Goal: Task Accomplishment & Management: Check status

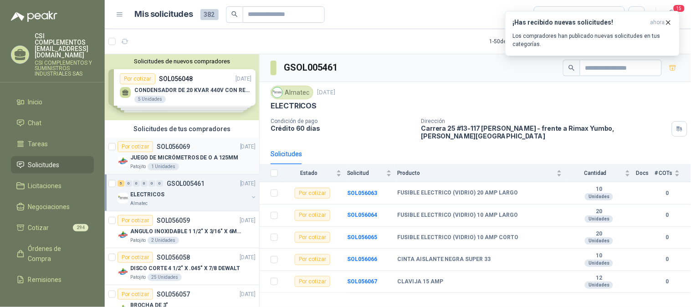
scroll to position [3, 0]
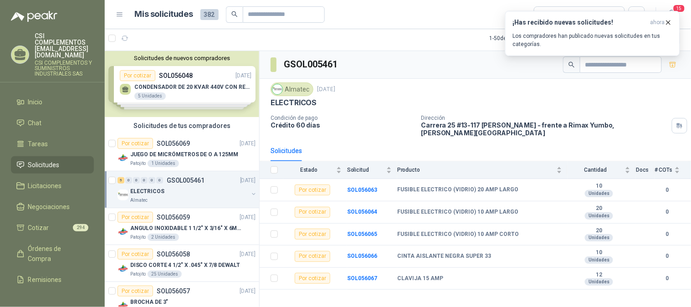
click at [26, 160] on li "Solicitudes" at bounding box center [52, 165] width 72 height 10
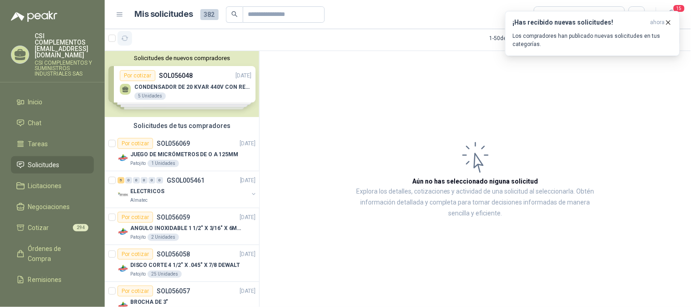
click at [123, 35] on icon "button" at bounding box center [125, 39] width 8 height 8
click at [146, 33] on button "37" at bounding box center [147, 38] width 15 height 15
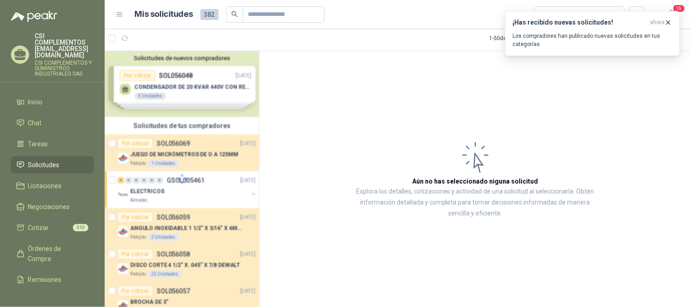
click at [49, 160] on span "Solicitudes" at bounding box center [43, 165] width 31 height 10
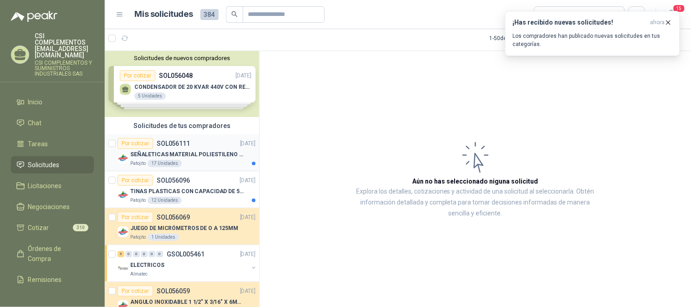
click at [172, 144] on p "SOL056111" at bounding box center [173, 143] width 33 height 6
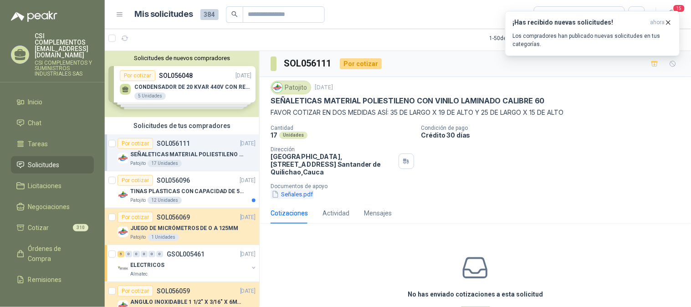
click at [303, 195] on button "Señales.pdf" at bounding box center [292, 195] width 43 height 10
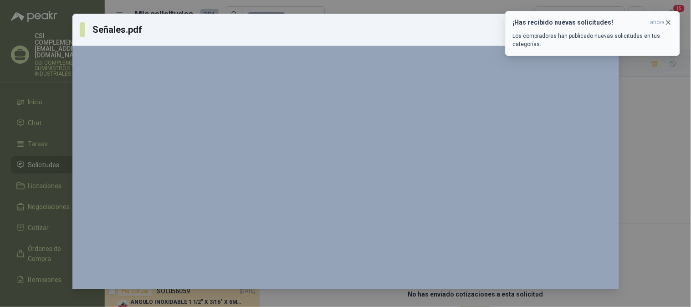
click at [670, 19] on icon "button" at bounding box center [669, 23] width 8 height 8
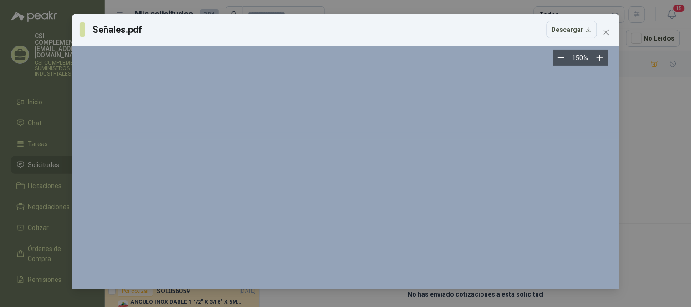
scroll to position [759, 0]
click at [591, 26] on button "Descargar" at bounding box center [572, 29] width 51 height 17
click at [605, 33] on icon "close" at bounding box center [605, 32] width 5 height 5
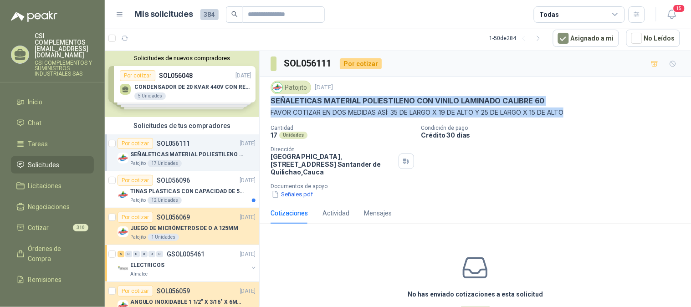
drag, startPoint x: 269, startPoint y: 99, endPoint x: 581, endPoint y: 110, distance: 312.3
click at [581, 110] on div "Patojito [DATE] SEÑALETICAS MATERIAL POLIESTILENO CON VINILO LAMINADO CALIBRE 6…" at bounding box center [475, 140] width 431 height 126
copy div "SEÑALETICAS MATERIAL POLIESTILENO CON VINILO LAMINADO CALIBRE 60 FAVOR COTIZAR …"
click at [181, 180] on p "SOL056096" at bounding box center [173, 180] width 33 height 6
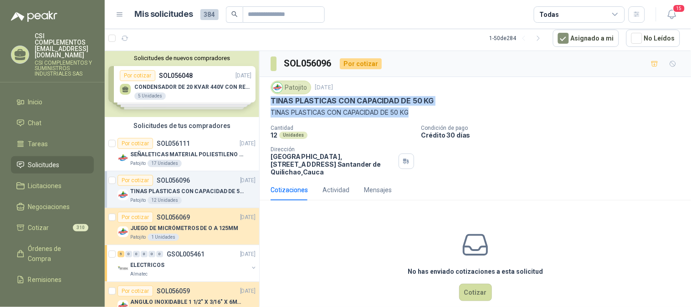
drag, startPoint x: 271, startPoint y: 100, endPoint x: 446, endPoint y: 107, distance: 174.6
click at [446, 107] on div "Patojito [DATE] TINAS PLASTICAS CON CAPACIDAD DE 50 KG TINAS PLASTICAS CON CAPA…" at bounding box center [476, 99] width 410 height 37
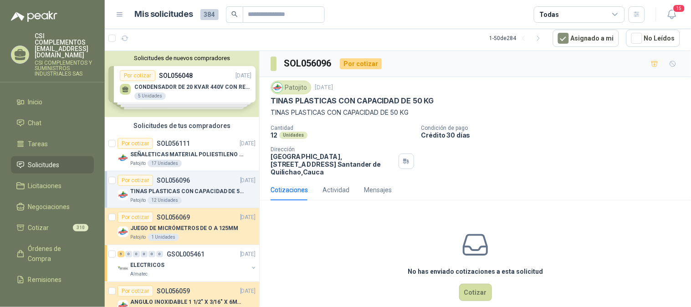
click at [369, 133] on div "12 Unidades" at bounding box center [343, 135] width 144 height 8
drag, startPoint x: 435, startPoint y: 102, endPoint x: 288, endPoint y: 150, distance: 155.0
click at [268, 102] on div "Patojito [DATE] TINAS PLASTICAS CON CAPACIDAD DE 50 KG TINAS PLASTICAS CON CAPA…" at bounding box center [475, 128] width 431 height 103
copy p "TINAS PLASTICAS CON CAPACIDAD DE 50 KG"
